Goal: Task Accomplishment & Management: Use online tool/utility

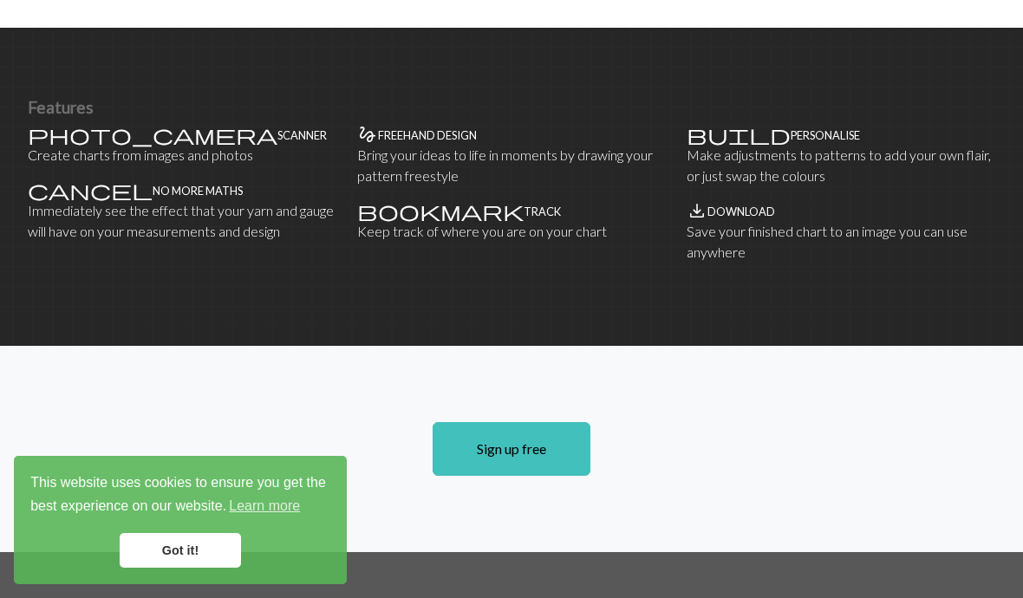
scroll to position [1101, 0]
click at [533, 432] on link "Sign up free" at bounding box center [512, 450] width 158 height 54
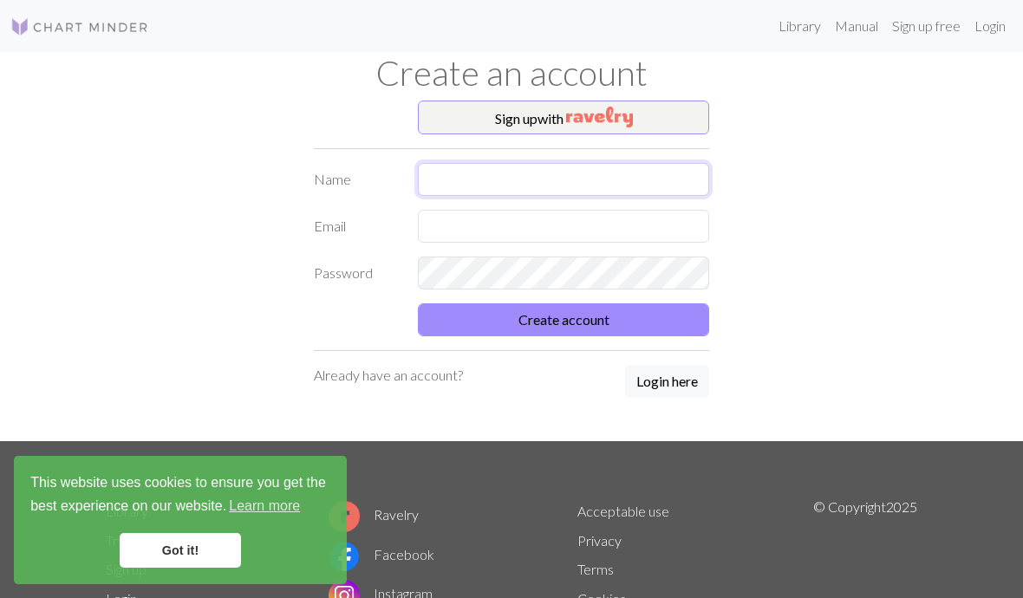
click at [570, 186] on input "text" at bounding box center [563, 179] width 291 height 33
type input "[PERSON_NAME]"
type input "[EMAIL_ADDRESS][DOMAIN_NAME]"
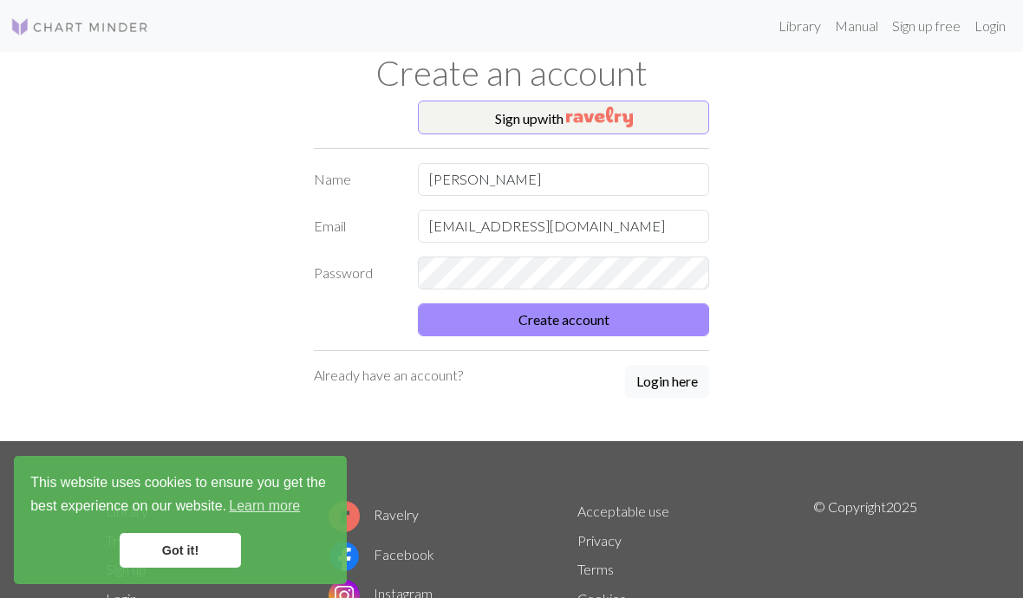
click at [655, 332] on button "Create account" at bounding box center [563, 319] width 291 height 33
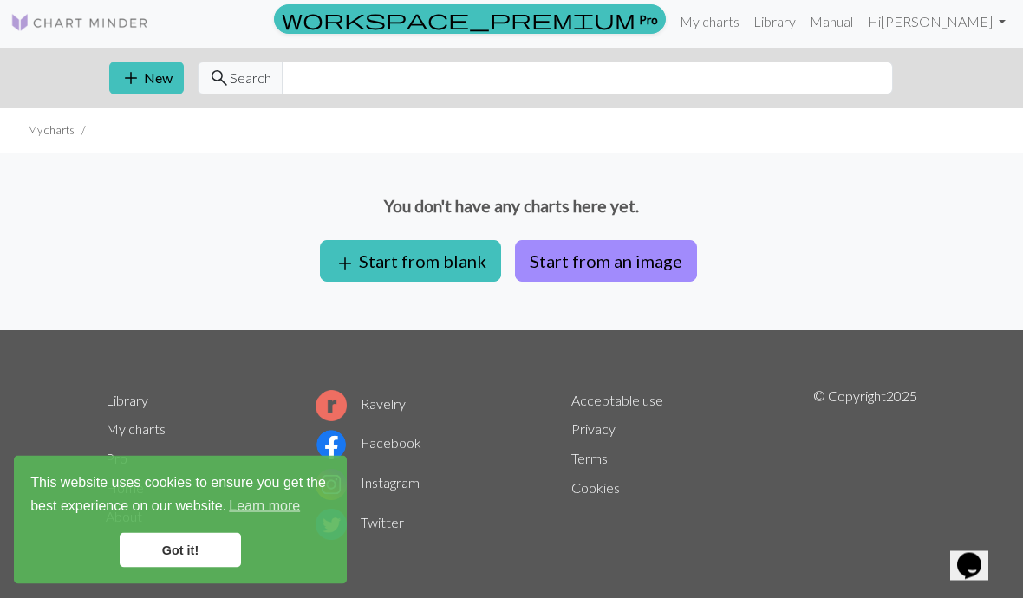
scroll to position [4, 0]
click at [435, 278] on button "add Start from blank" at bounding box center [410, 261] width 181 height 42
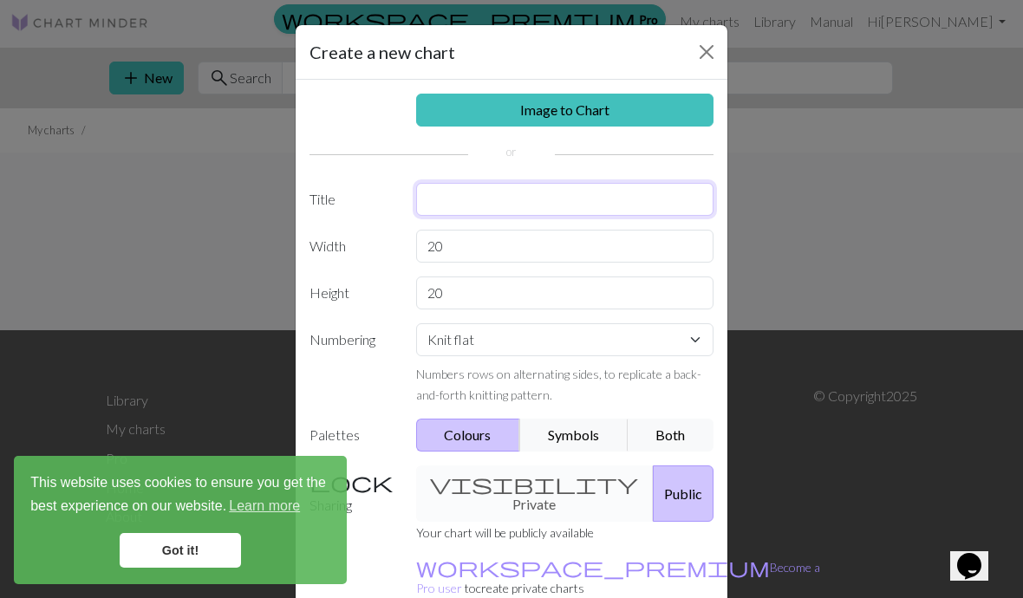
click at [556, 209] on input "text" at bounding box center [565, 199] width 298 height 33
type input "Snowflake blanket"
click at [634, 347] on select "Knit flat Knit in the round Lace knitting Cross stitch" at bounding box center [565, 339] width 298 height 33
click at [590, 434] on button "Symbols" at bounding box center [573, 435] width 109 height 33
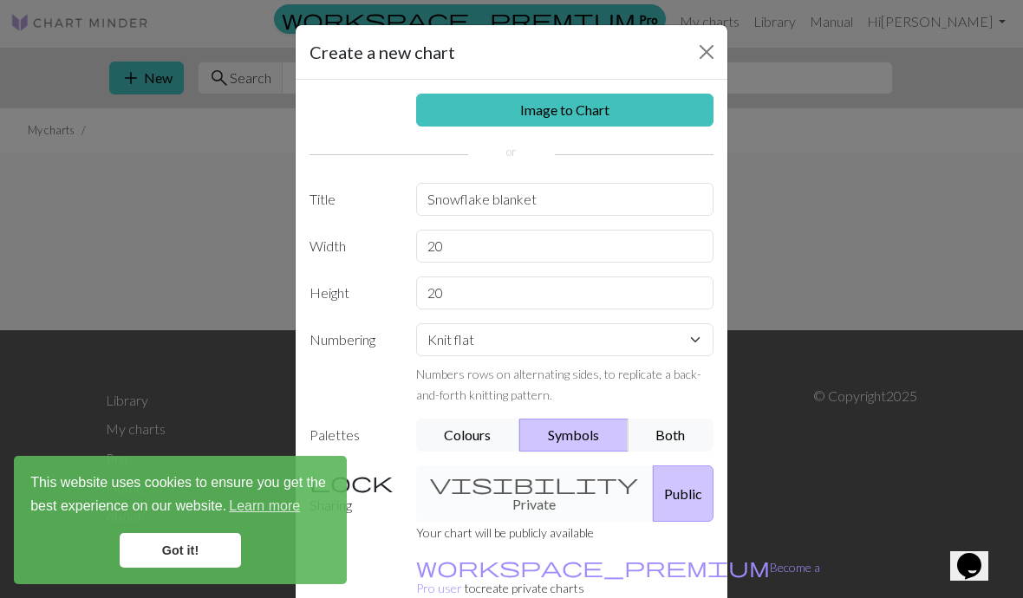
click at [681, 447] on button "Both" at bounding box center [671, 435] width 87 height 33
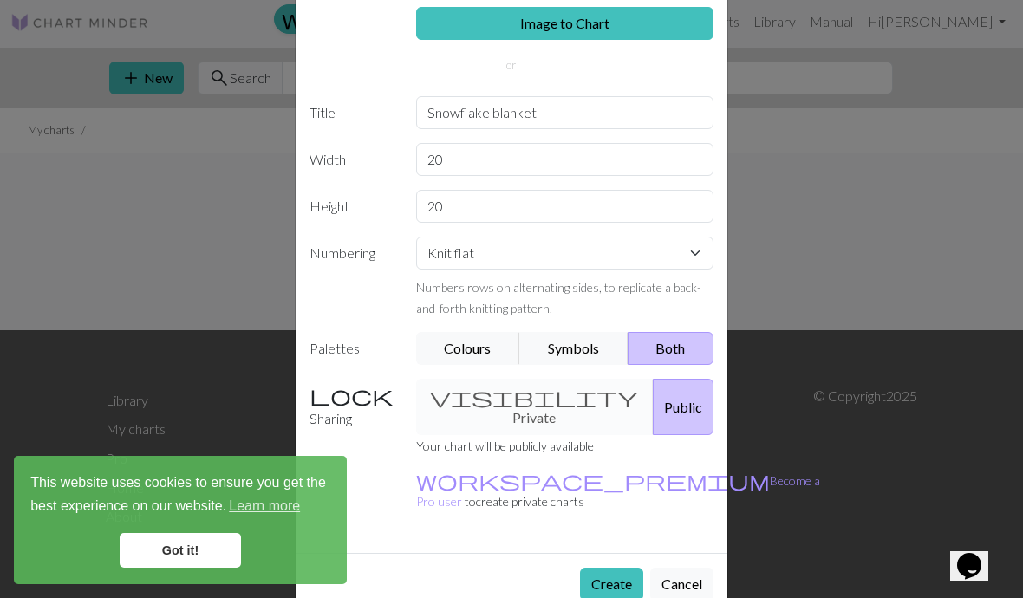
scroll to position [86, 0]
click at [545, 404] on div "visibility Private Public" at bounding box center [565, 408] width 319 height 56
click at [465, 401] on div "visibility Private Public" at bounding box center [565, 408] width 319 height 56
click at [472, 397] on div "visibility Private Public" at bounding box center [565, 408] width 319 height 56
click at [492, 398] on div "visibility Private Public" at bounding box center [565, 408] width 319 height 56
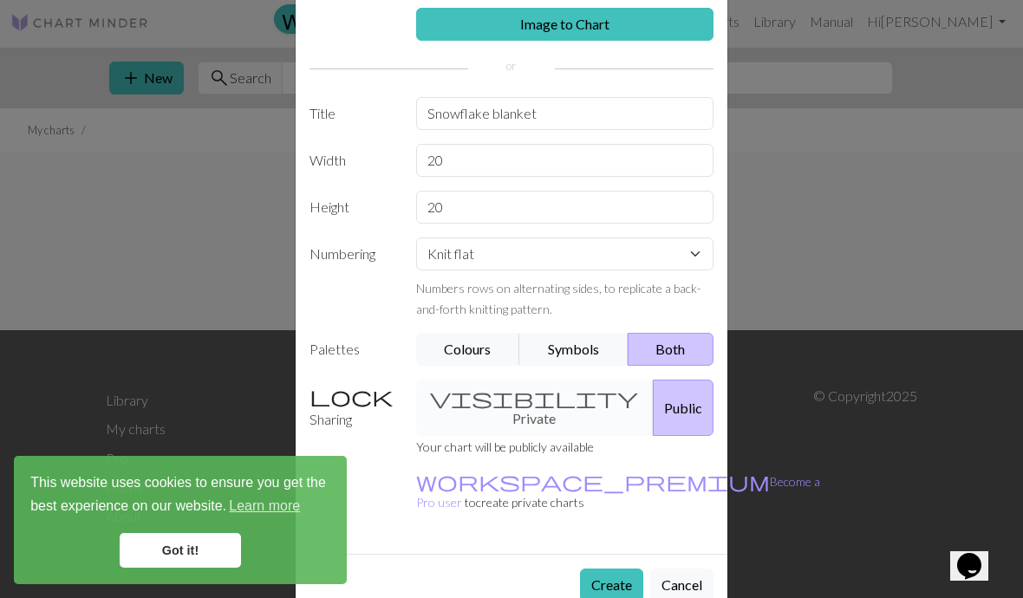
click at [324, 400] on label "Sharing" at bounding box center [352, 408] width 107 height 56
click at [505, 405] on div "visibility Private Public" at bounding box center [565, 408] width 319 height 56
click at [498, 400] on div "visibility Private Public" at bounding box center [565, 408] width 319 height 56
click at [507, 395] on div "visibility Private Public" at bounding box center [565, 408] width 319 height 56
click at [315, 411] on label "Sharing" at bounding box center [352, 408] width 107 height 56
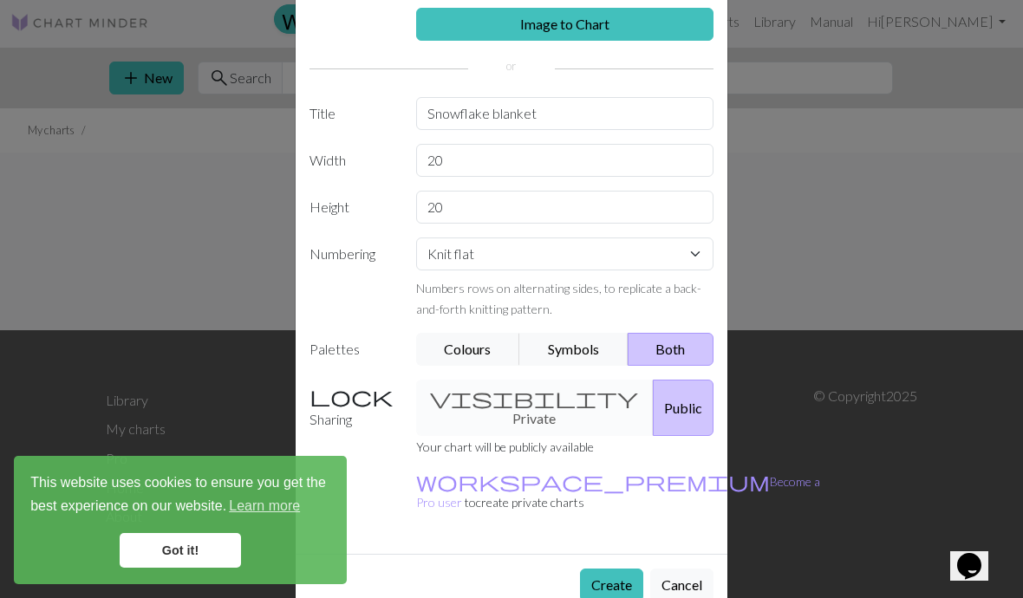
click at [341, 392] on label "Sharing" at bounding box center [352, 408] width 107 height 56
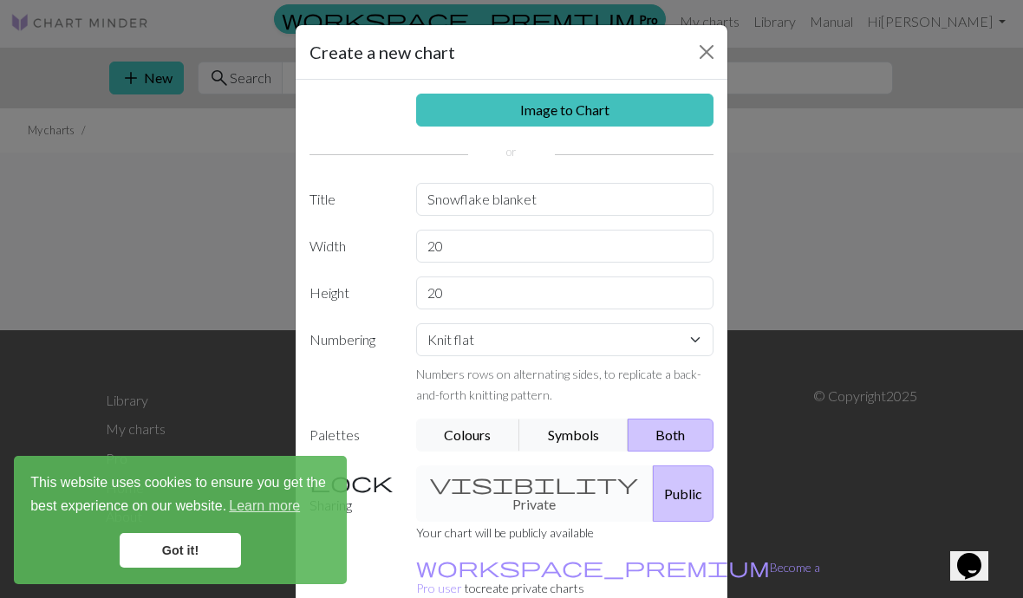
scroll to position [0, 0]
click at [721, 40] on div "Create a new chart" at bounding box center [512, 52] width 432 height 55
click at [713, 52] on button "Close" at bounding box center [707, 52] width 28 height 28
